Goal: Find specific page/section: Find specific page/section

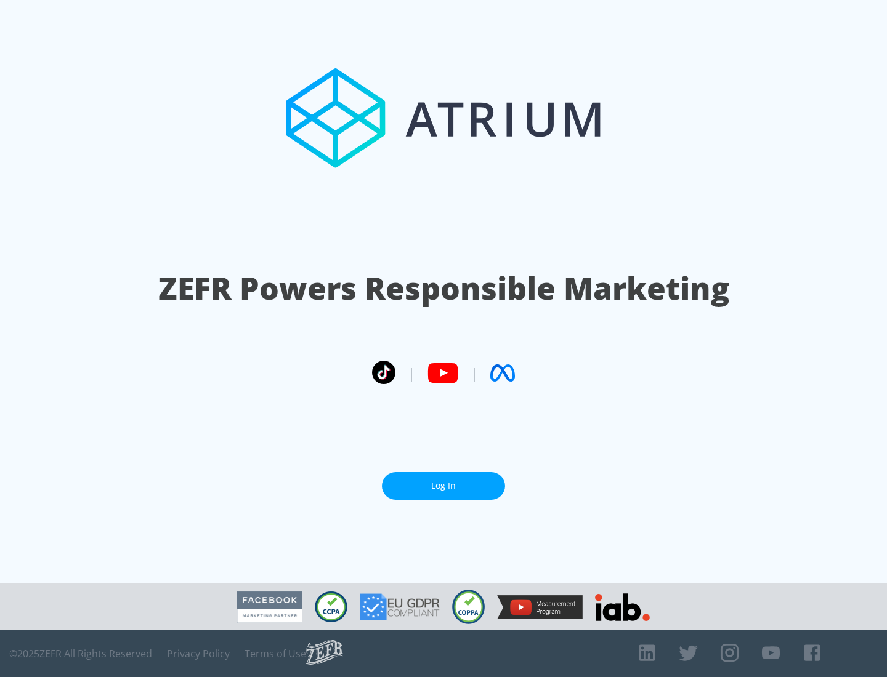
click at [443, 486] on link "Log In" at bounding box center [443, 486] width 123 height 28
